Goal: Task Accomplishment & Management: Use online tool/utility

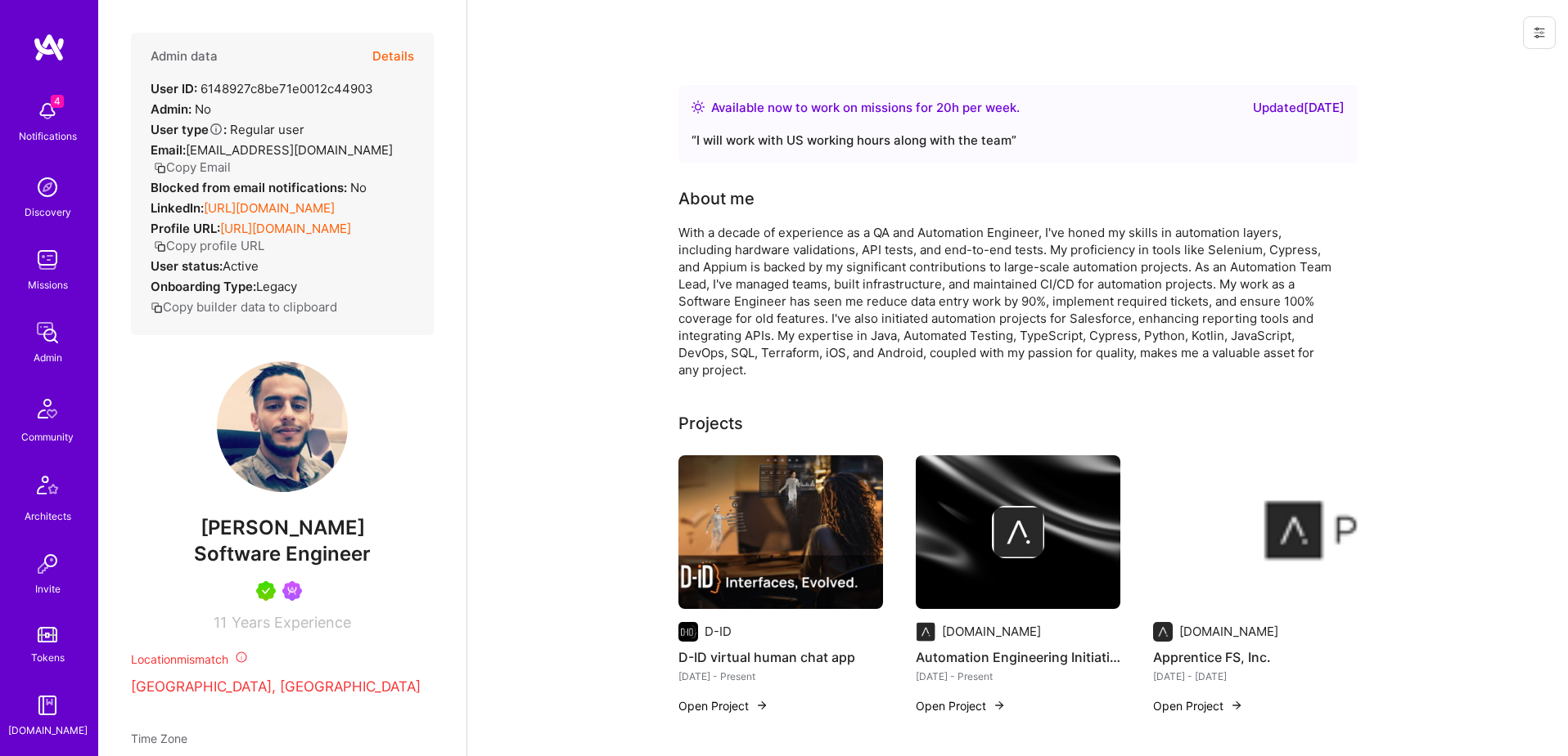
click at [394, 56] on button "Details" at bounding box center [392, 56] width 41 height 47
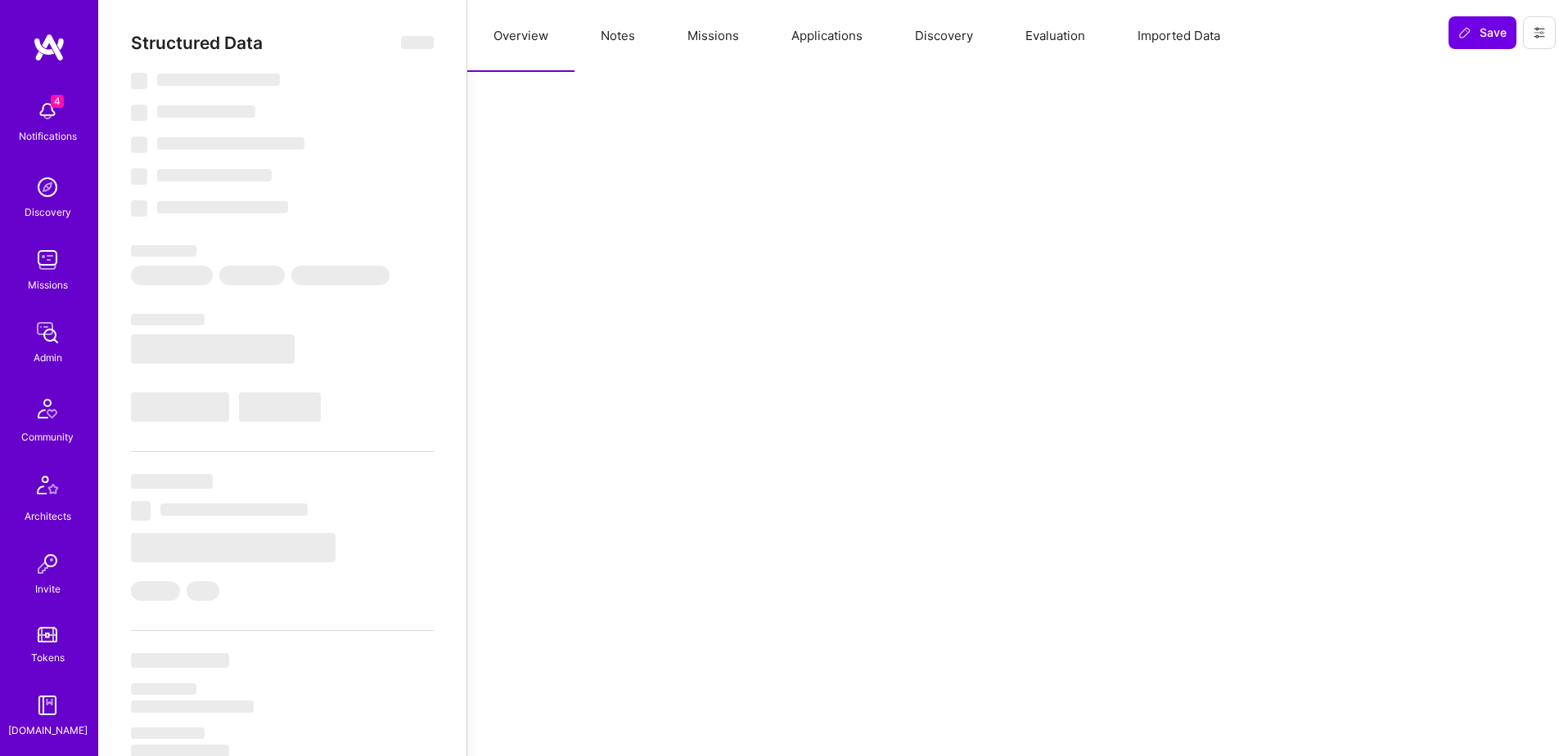
select select "Right Now"
select select "5"
select select "7"
select select "6"
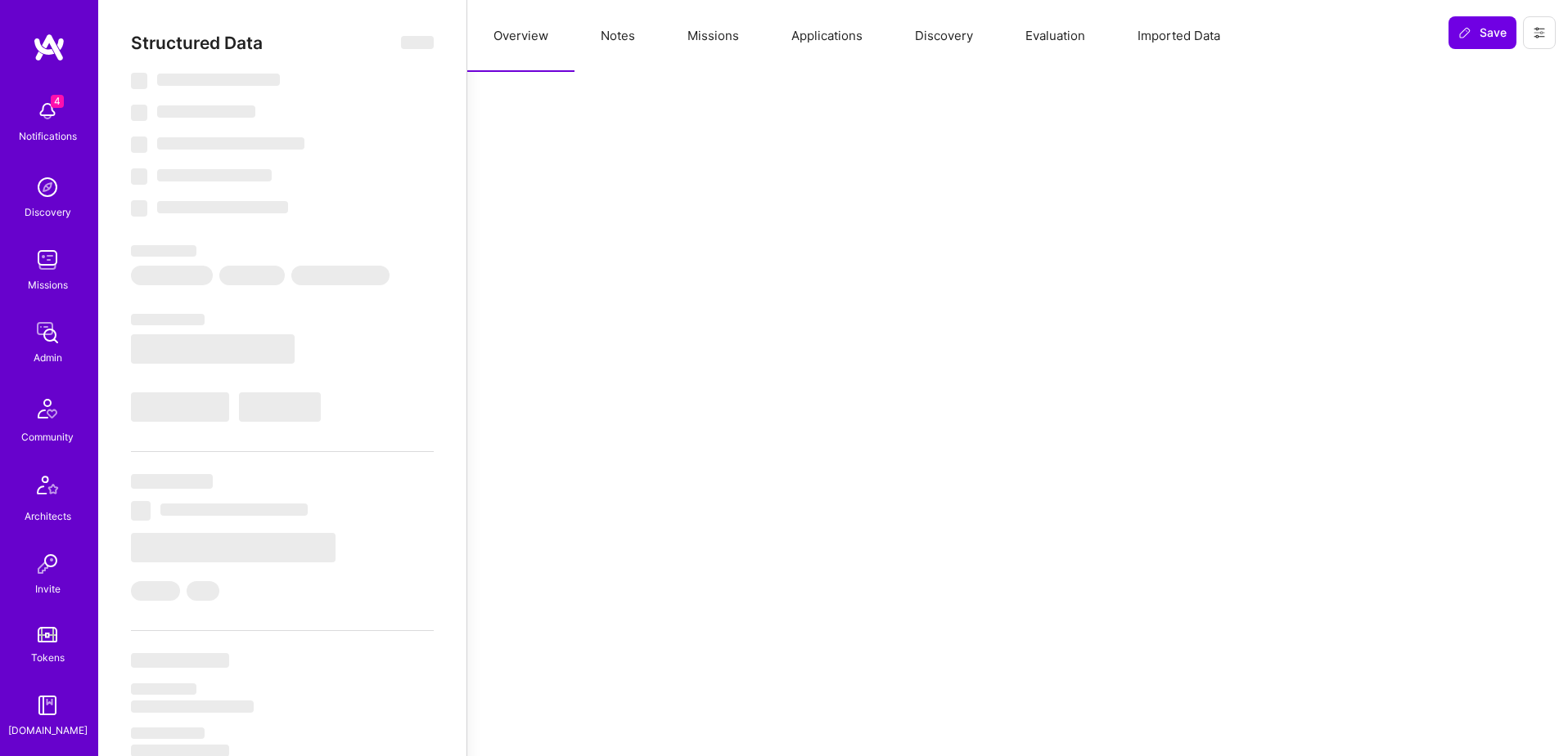
select select "IL"
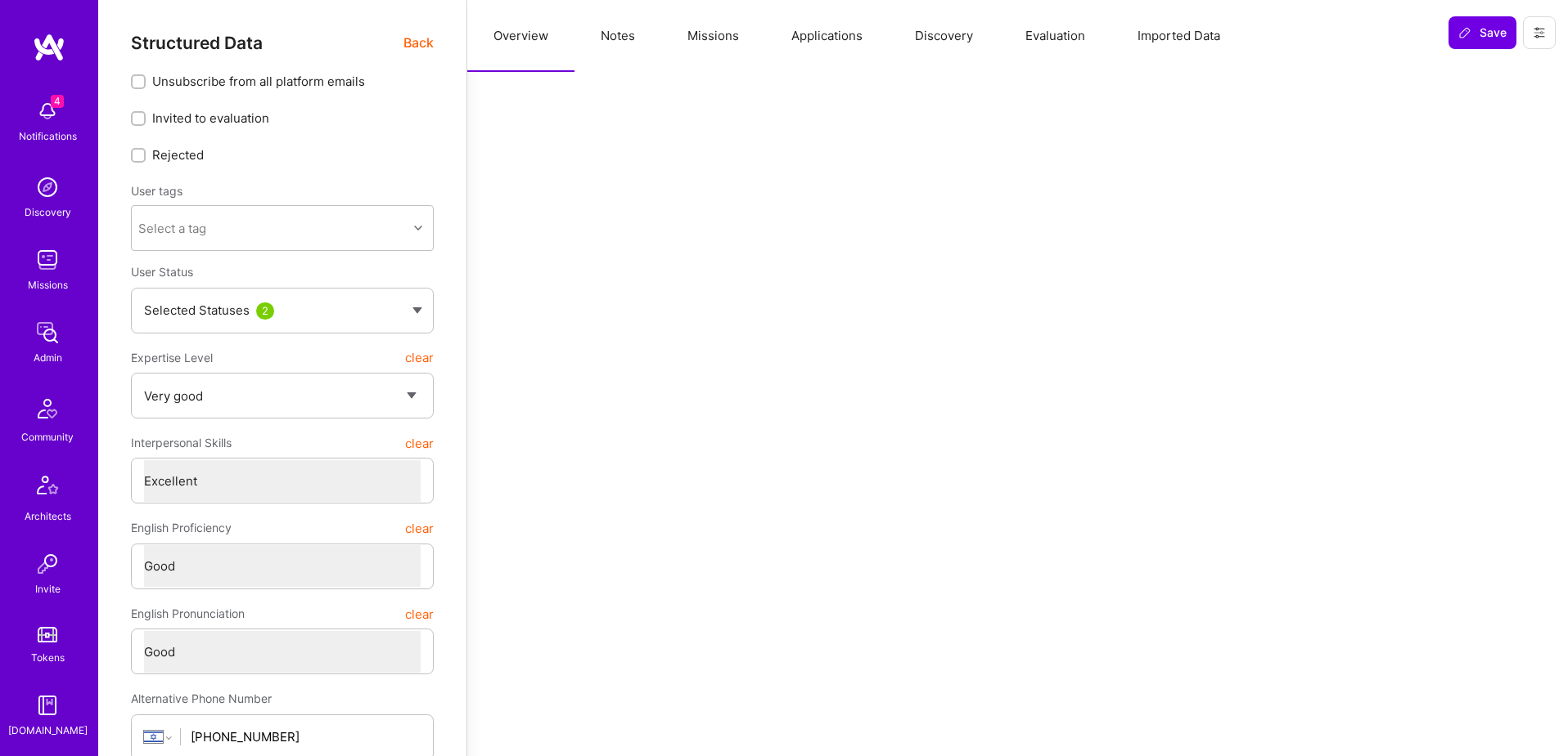
scroll to position [1, 0]
click at [667, 34] on button "Missions" at bounding box center [712, 35] width 104 height 72
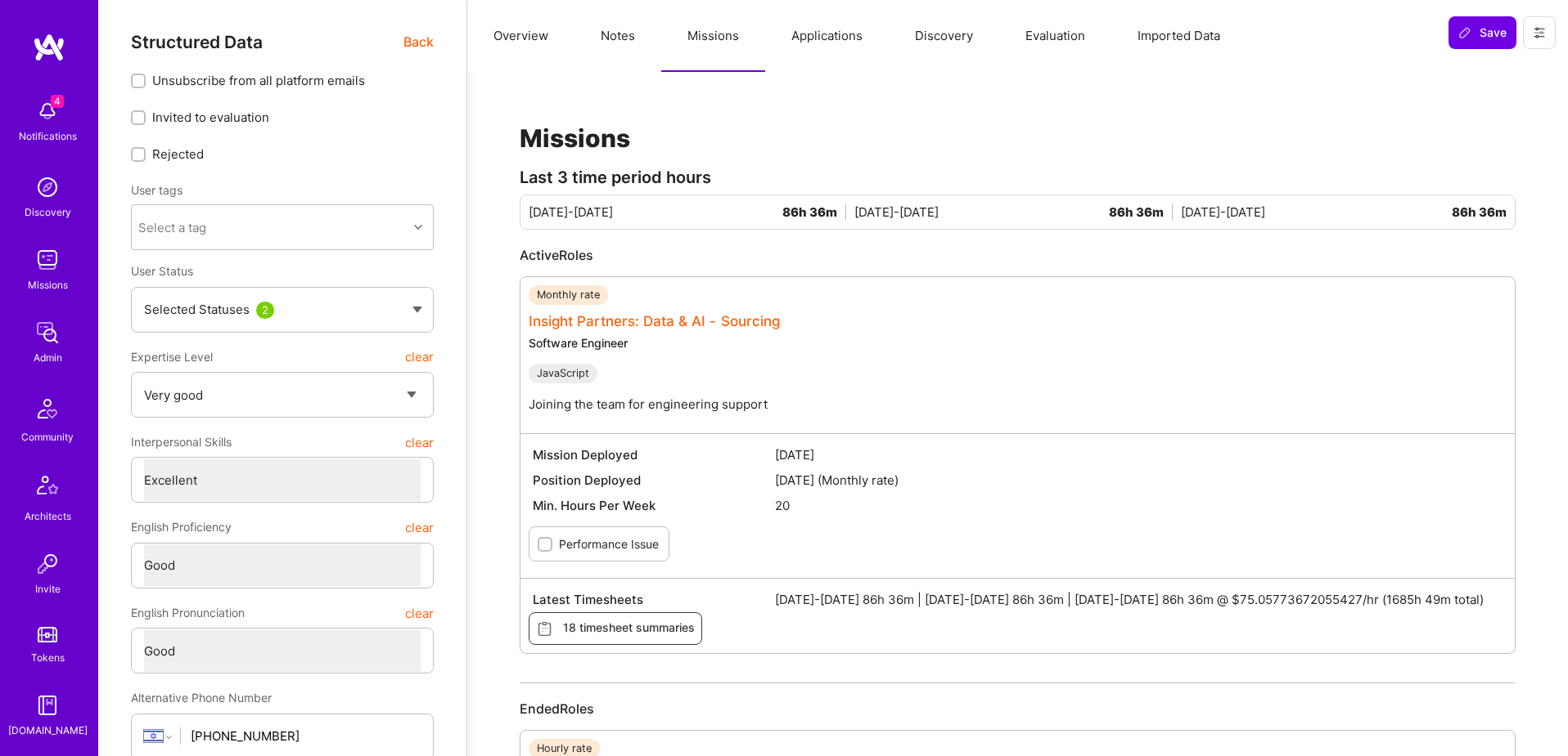
click at [639, 319] on link "Insight Partners: Data & AI - Sourcing" at bounding box center [654, 321] width 251 height 17
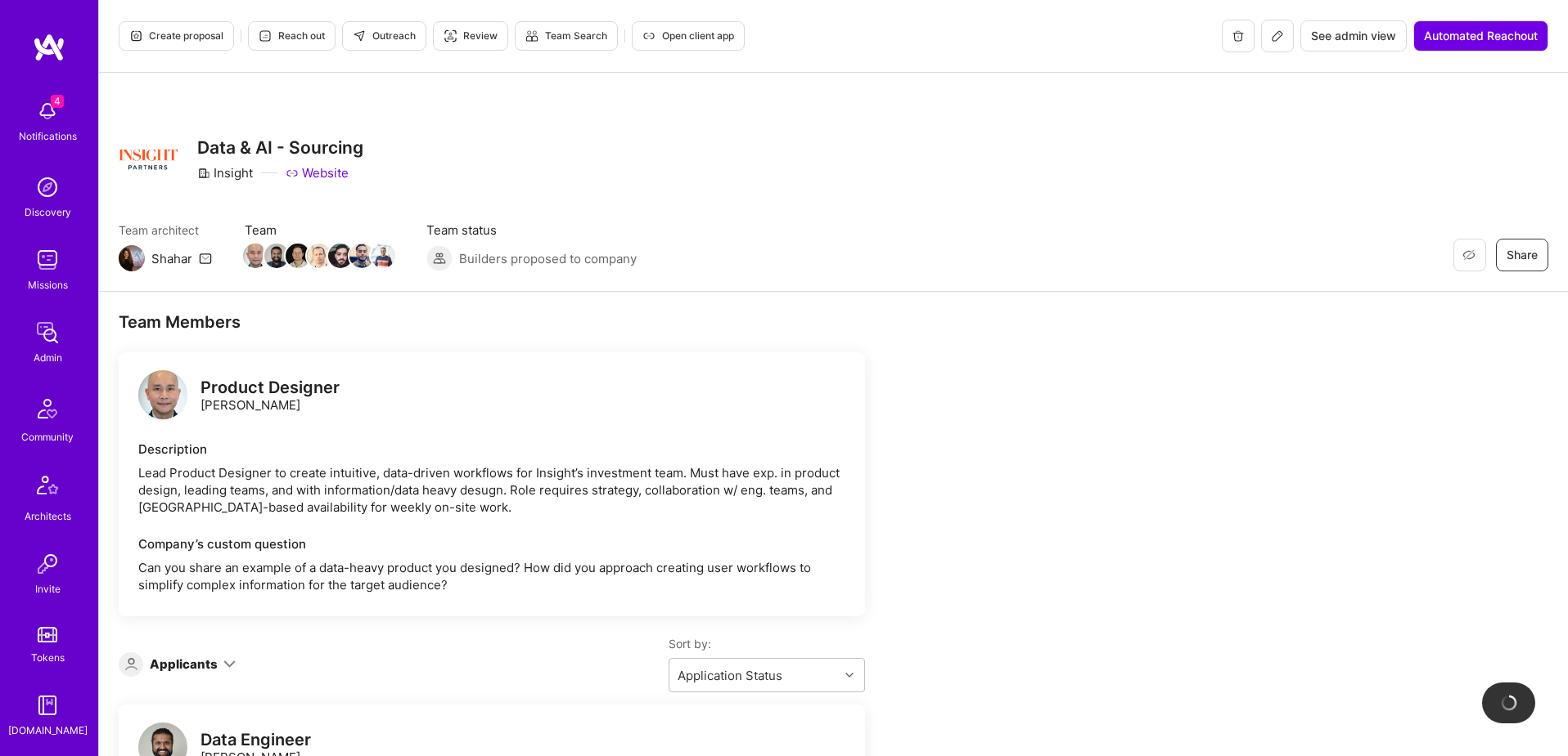
click at [1359, 36] on span "See admin view" at bounding box center [1353, 35] width 85 height 17
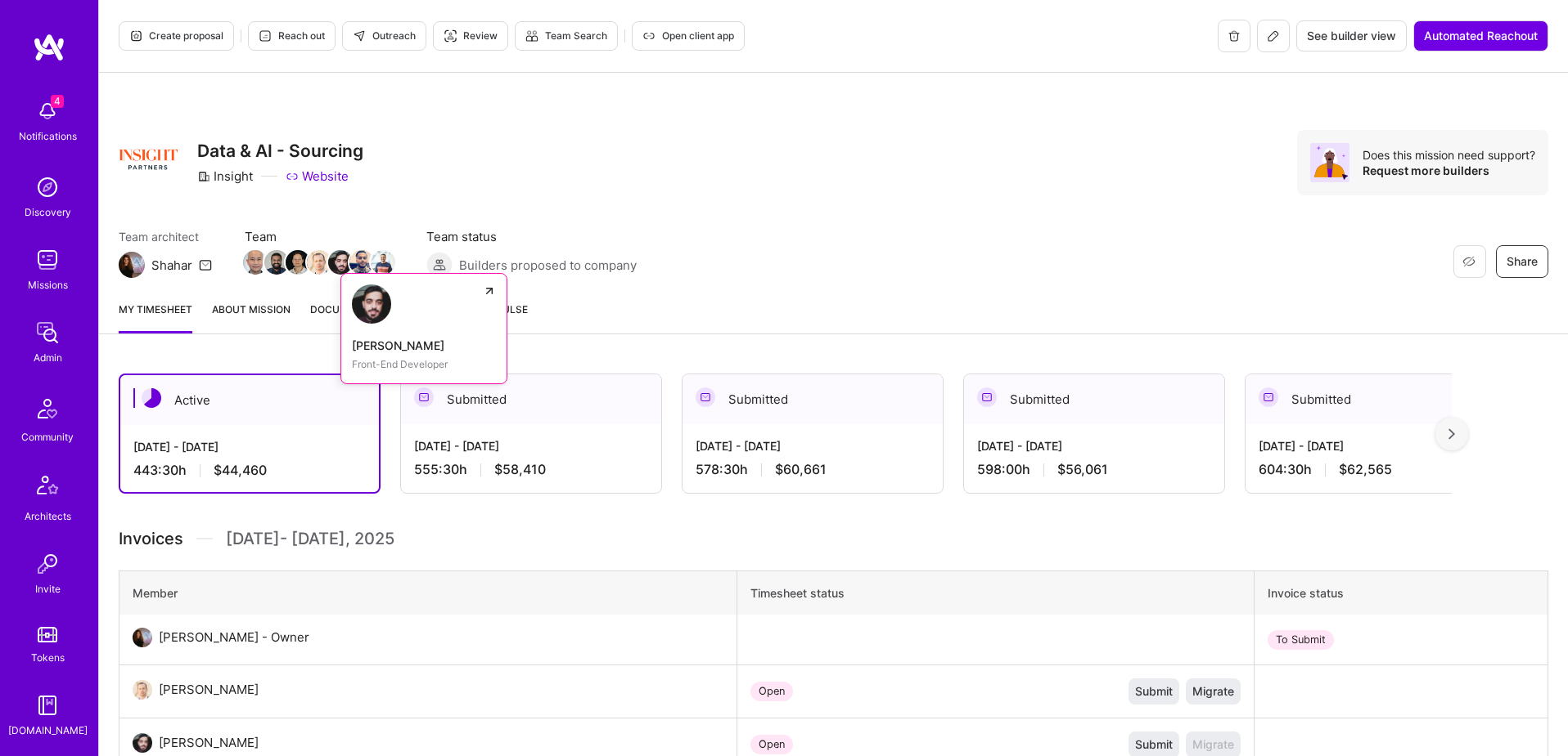
click at [336, 265] on img at bounding box center [340, 262] width 25 height 25
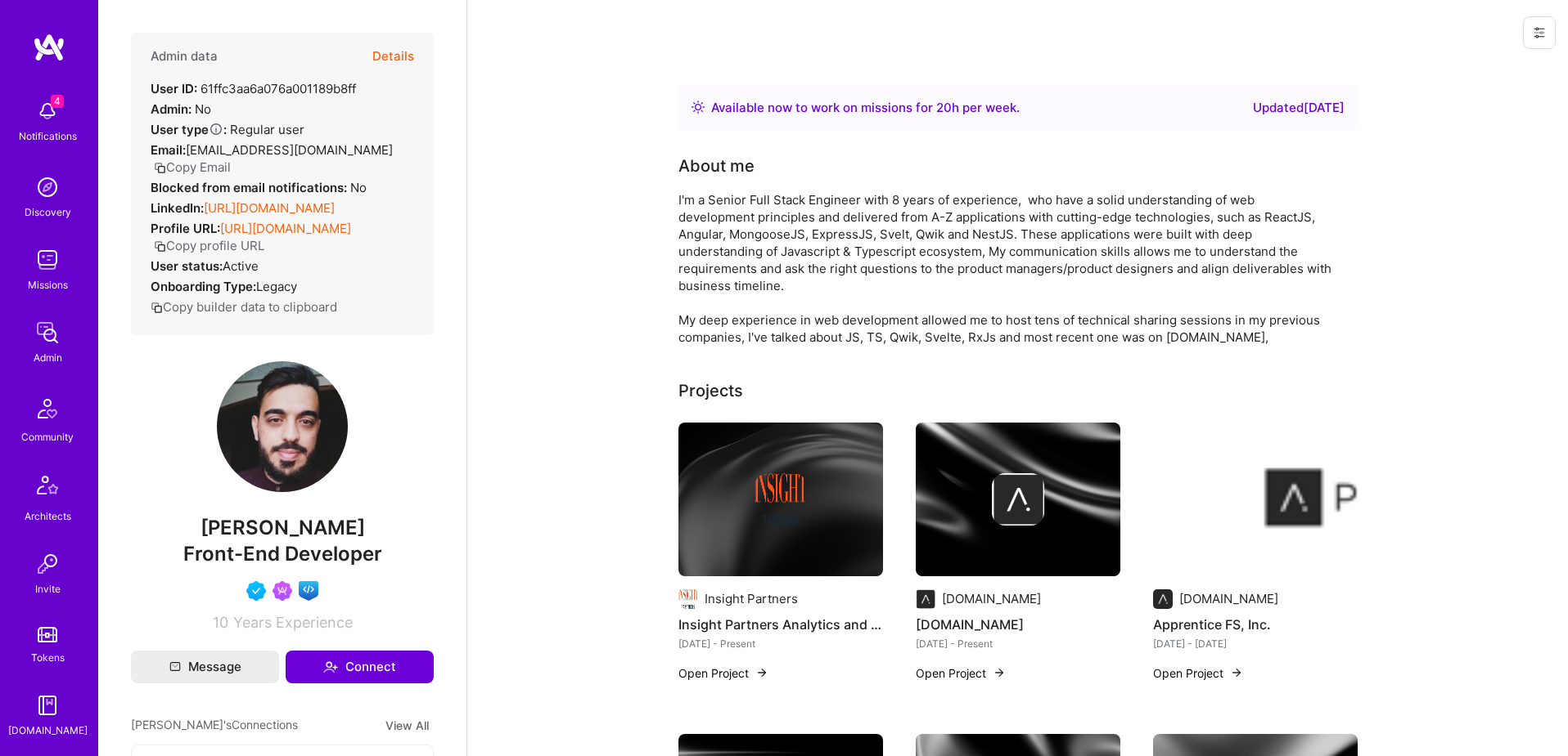
click at [1553, 39] on button at bounding box center [1538, 33] width 33 height 33
click at [1469, 75] on button "Login as Raed" at bounding box center [1479, 70] width 151 height 41
